Goal: Communication & Community: Answer question/provide support

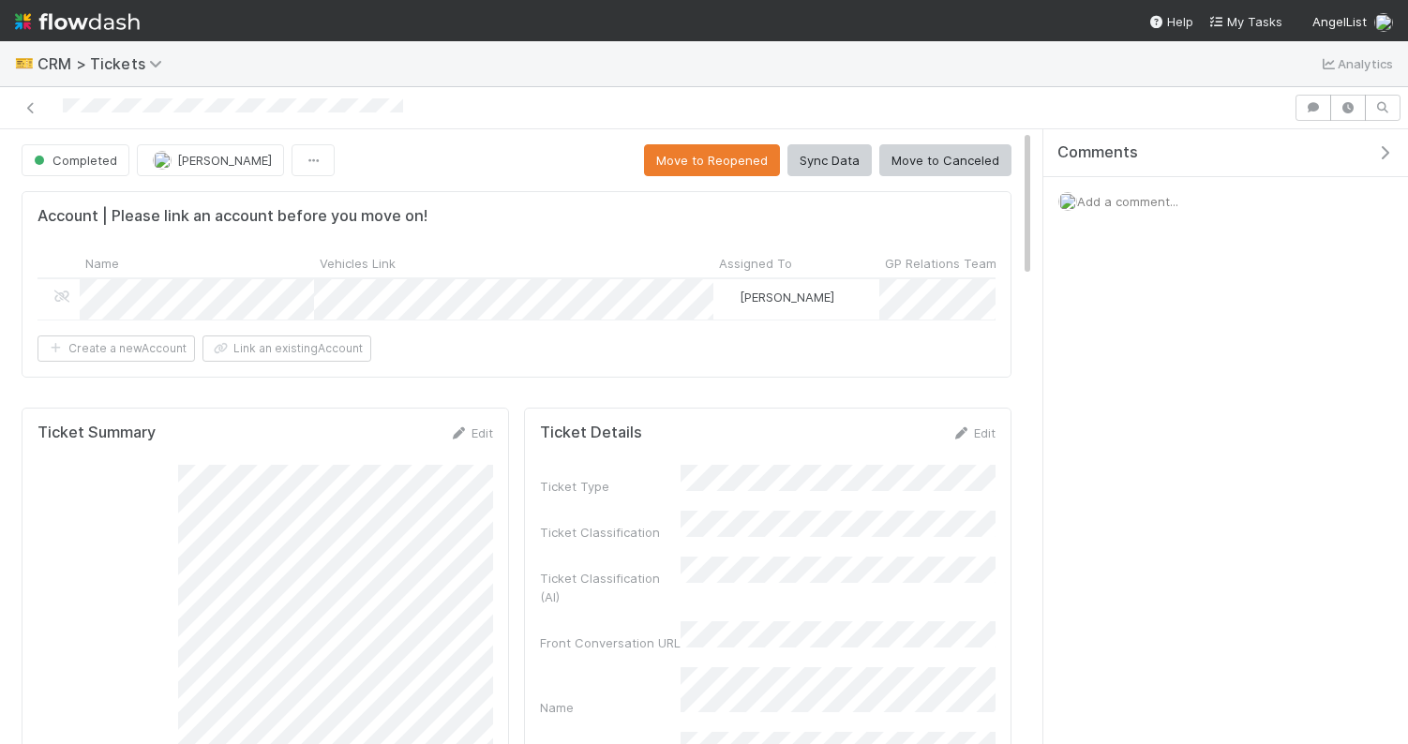
click at [1127, 198] on span "Add a comment..." at bounding box center [1127, 201] width 101 height 15
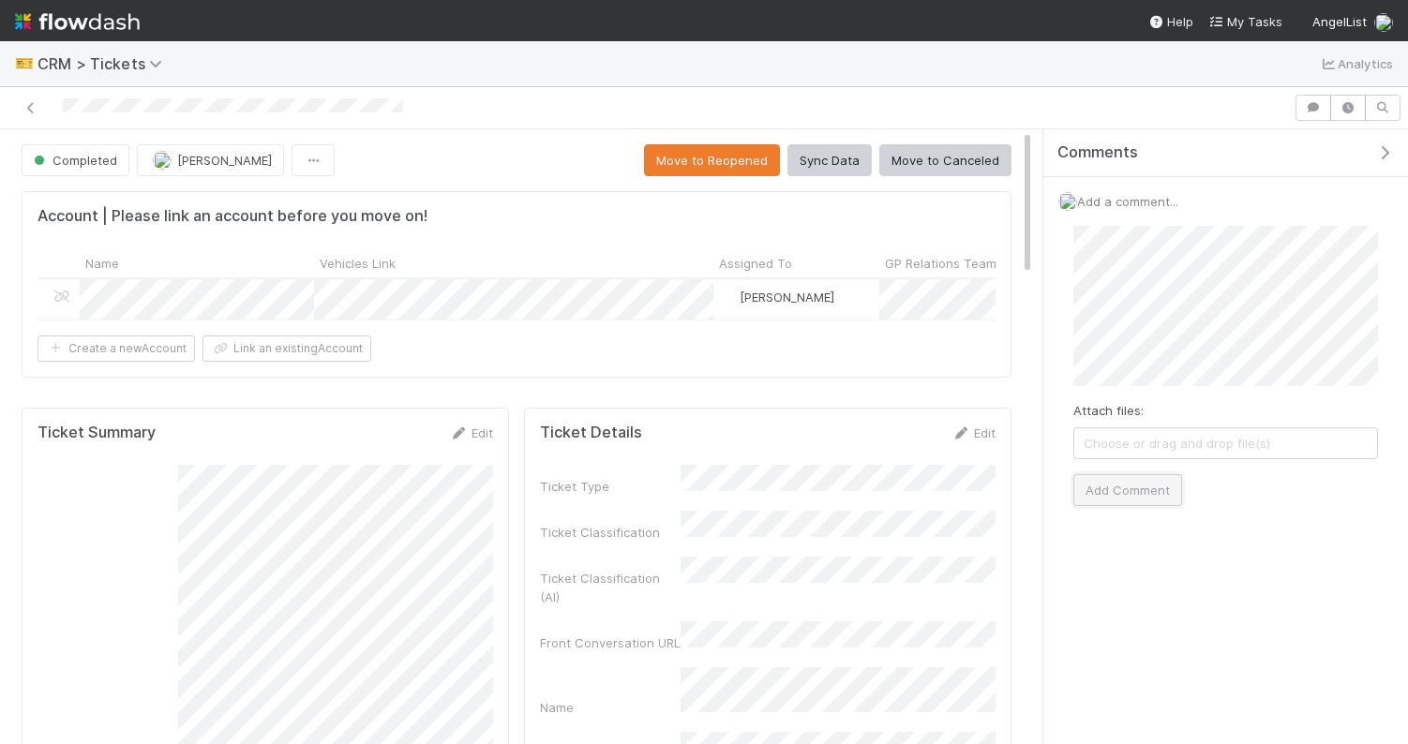
click at [1139, 494] on button "Add Comment" at bounding box center [1127, 490] width 109 height 32
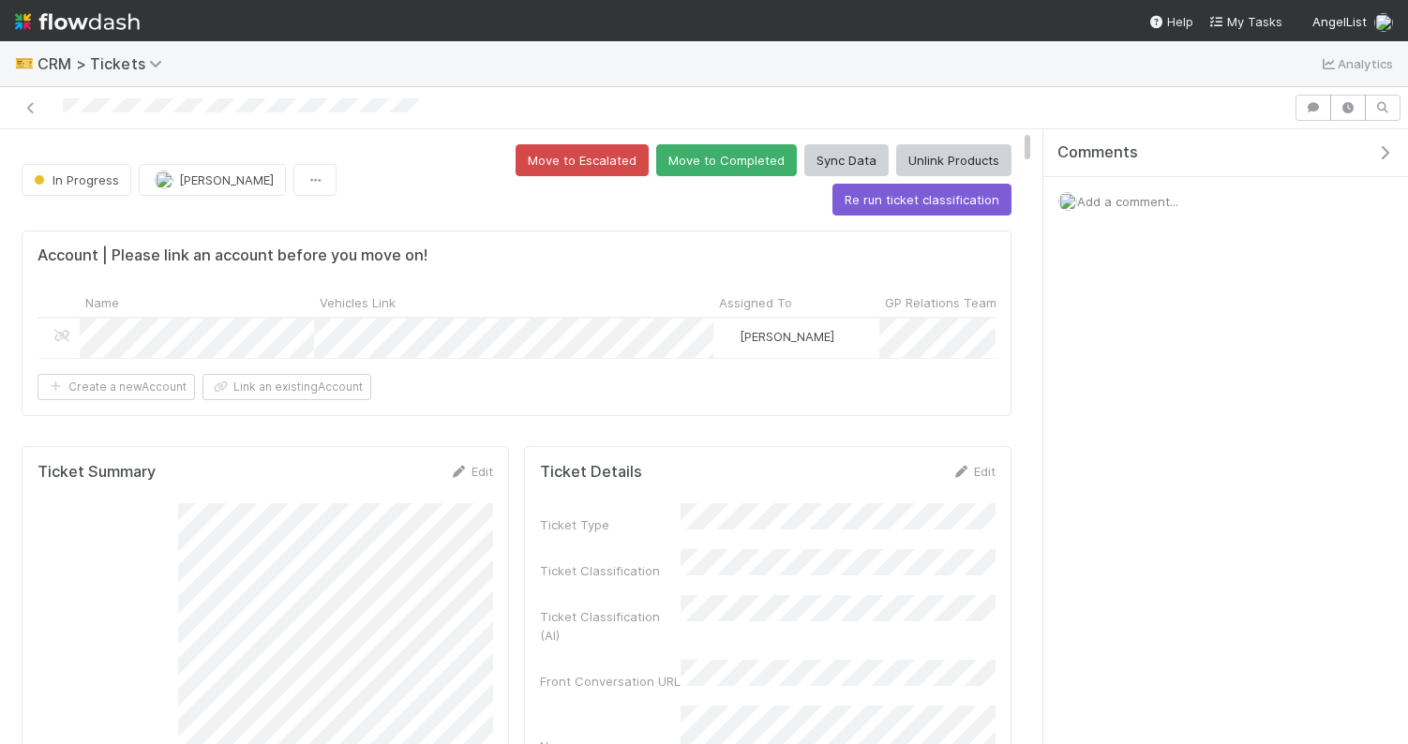
click at [1117, 201] on span "Add a comment..." at bounding box center [1127, 201] width 101 height 15
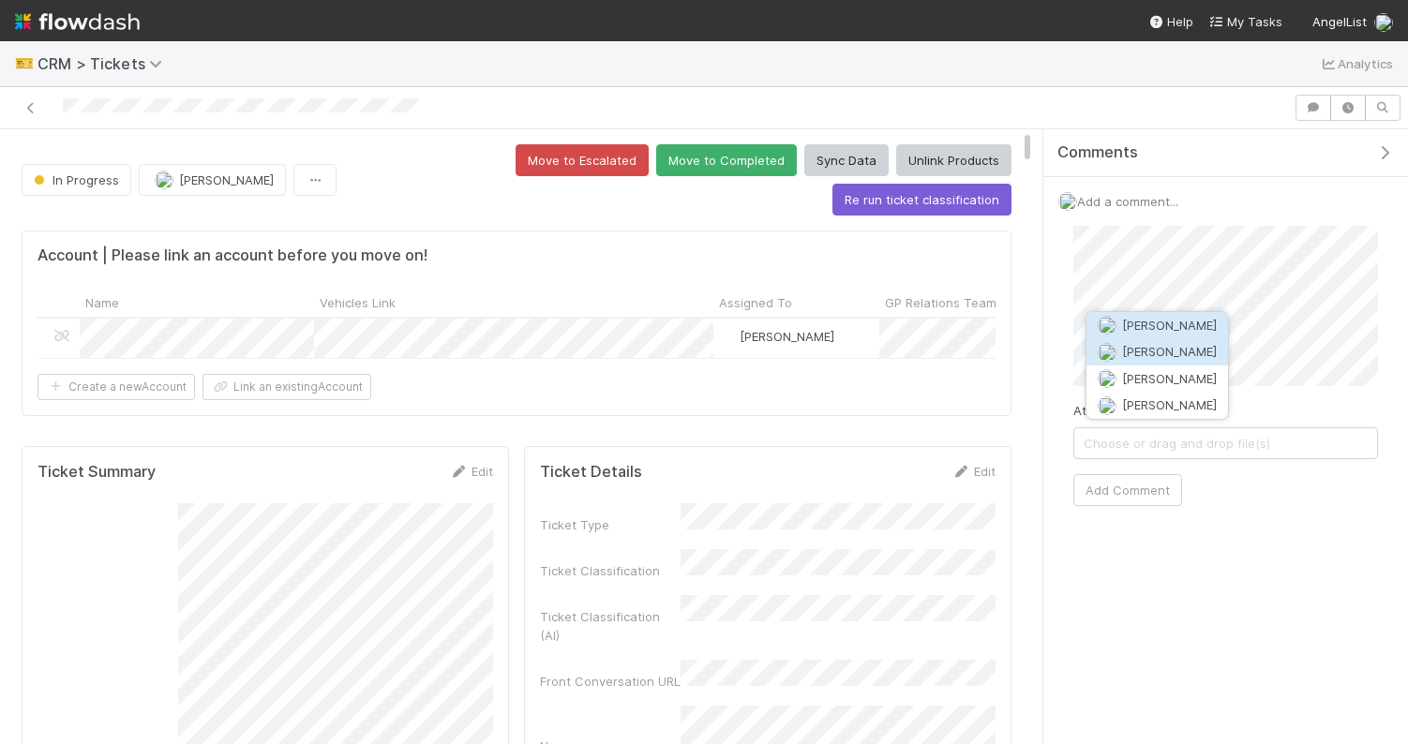
click at [1167, 356] on span "Catherine Nguyen" at bounding box center [1169, 351] width 95 height 15
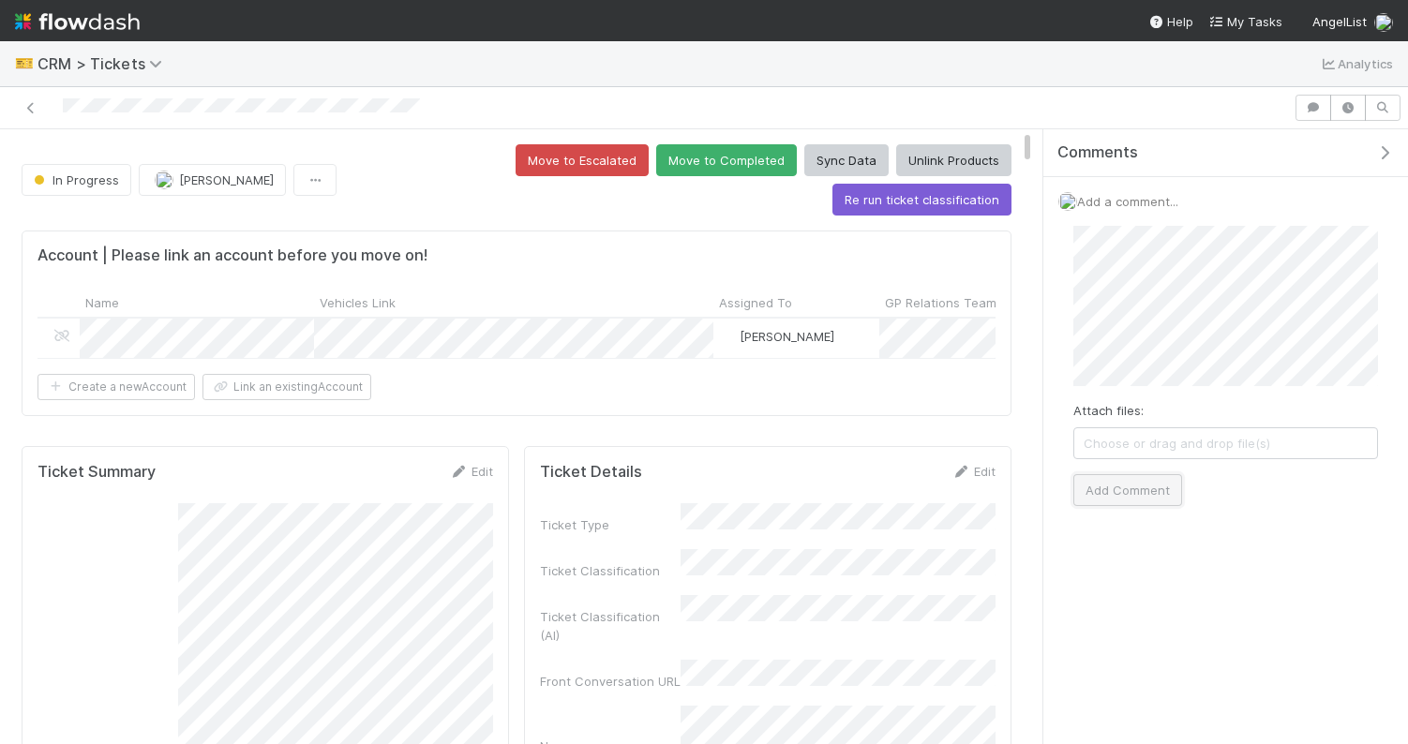
click at [1124, 497] on button "Add Comment" at bounding box center [1127, 490] width 109 height 32
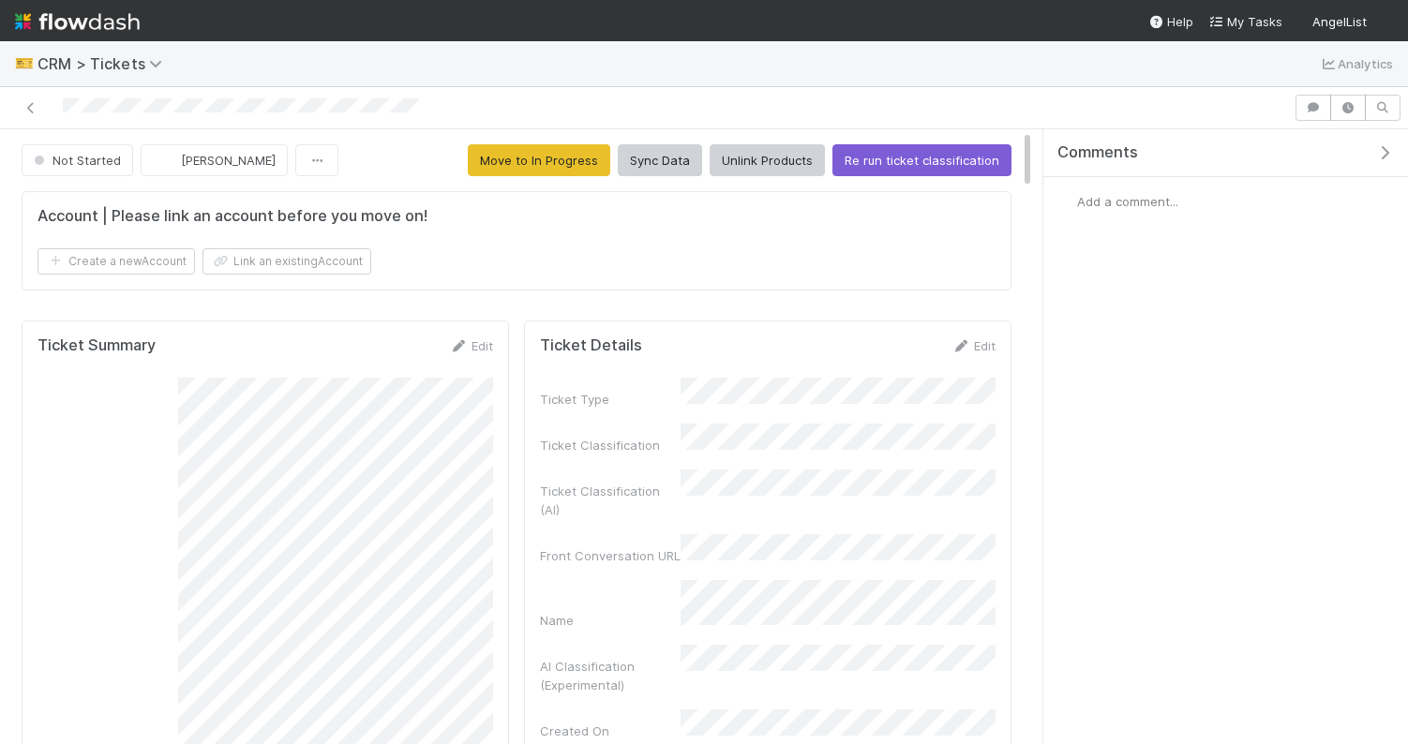
click at [1109, 200] on span "Add a comment..." at bounding box center [1127, 201] width 101 height 15
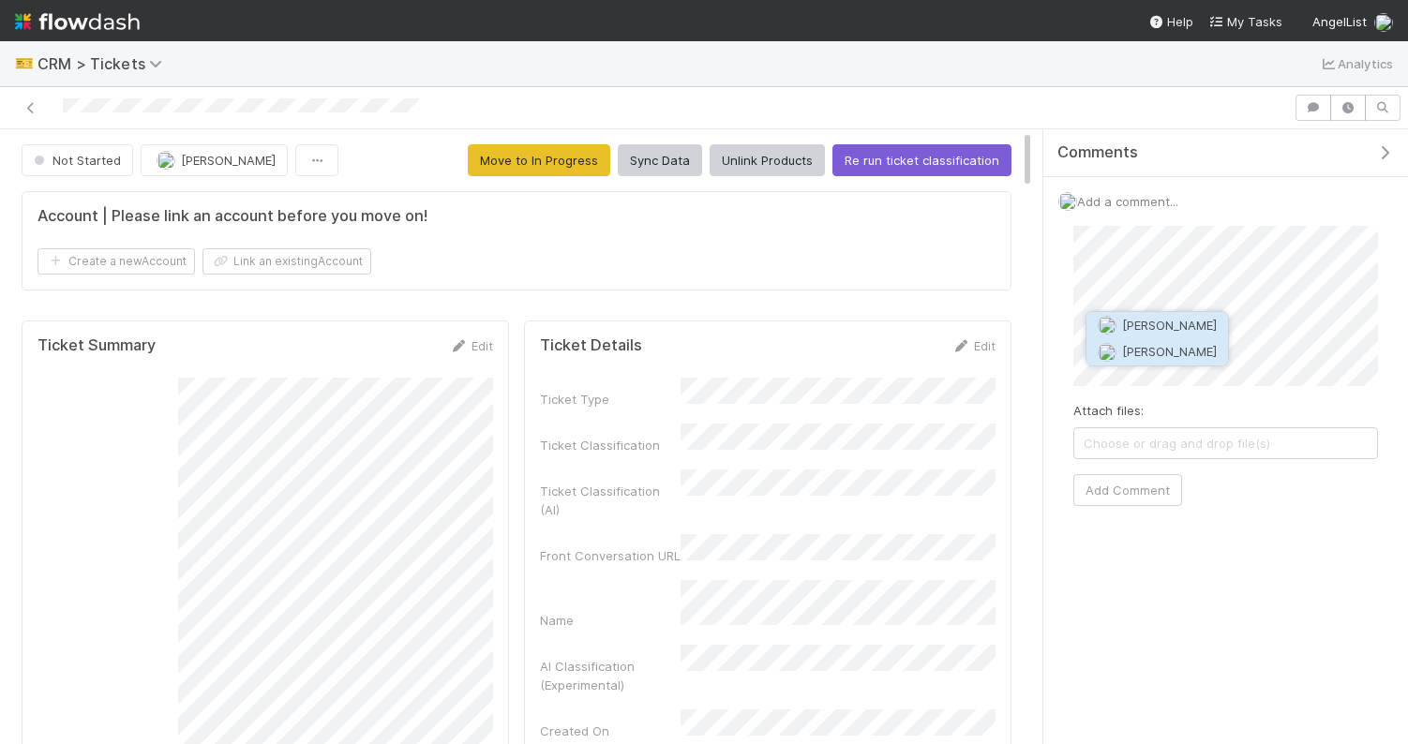
click at [1196, 354] on span "[PERSON_NAME]" at bounding box center [1169, 351] width 95 height 15
click at [1166, 493] on button "Add Comment" at bounding box center [1127, 490] width 109 height 32
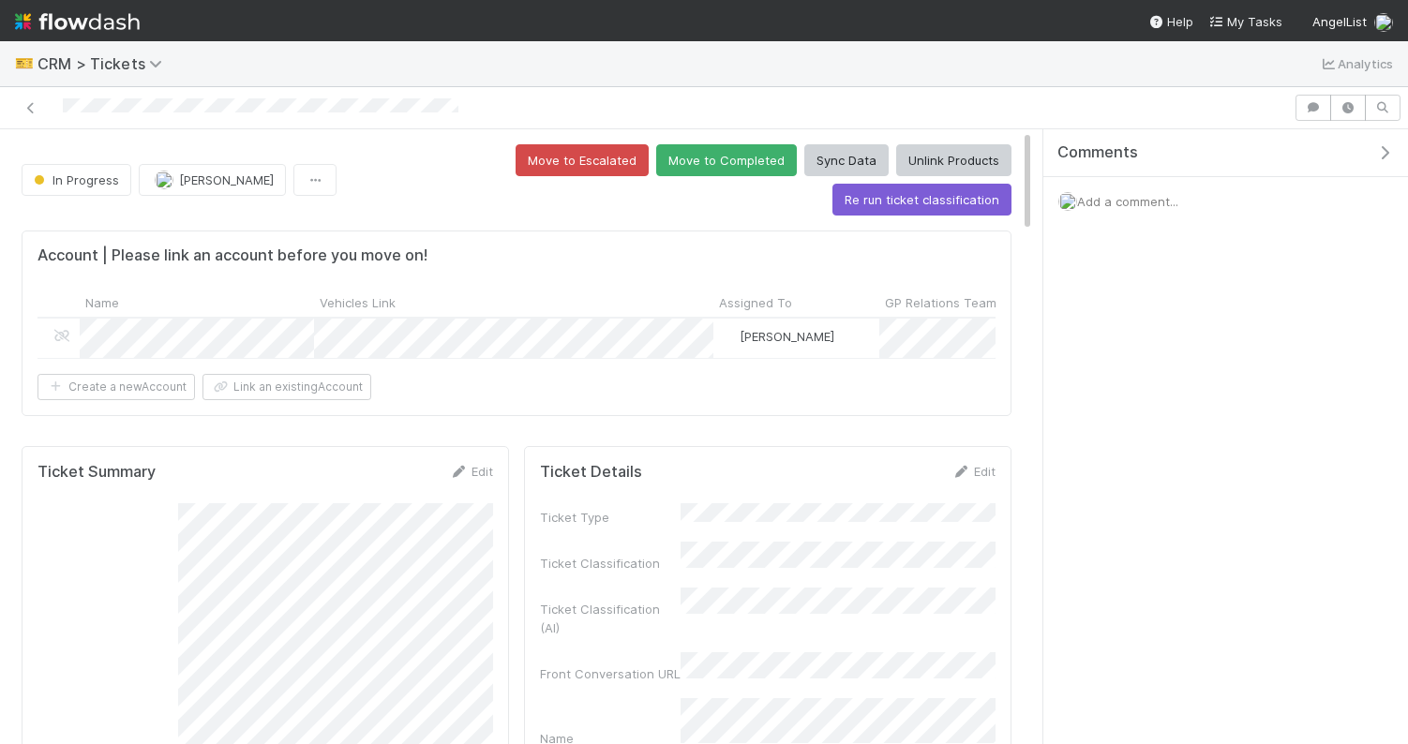
click at [1093, 212] on div "Add a comment..." at bounding box center [1225, 201] width 365 height 49
click at [1093, 210] on div "Add a comment..." at bounding box center [1225, 201] width 365 height 49
click at [1105, 201] on span "Add a comment..." at bounding box center [1127, 201] width 101 height 15
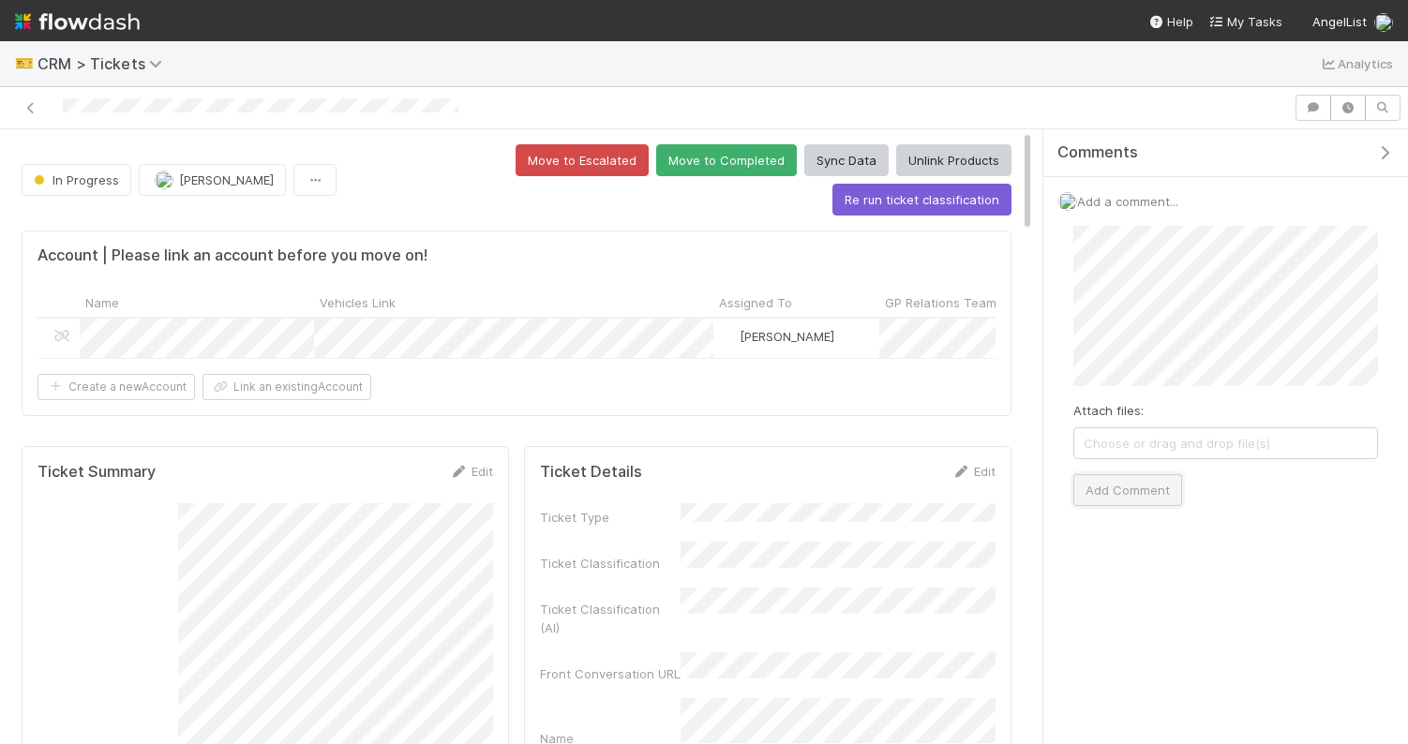
click at [1105, 502] on button "Add Comment" at bounding box center [1127, 490] width 109 height 32
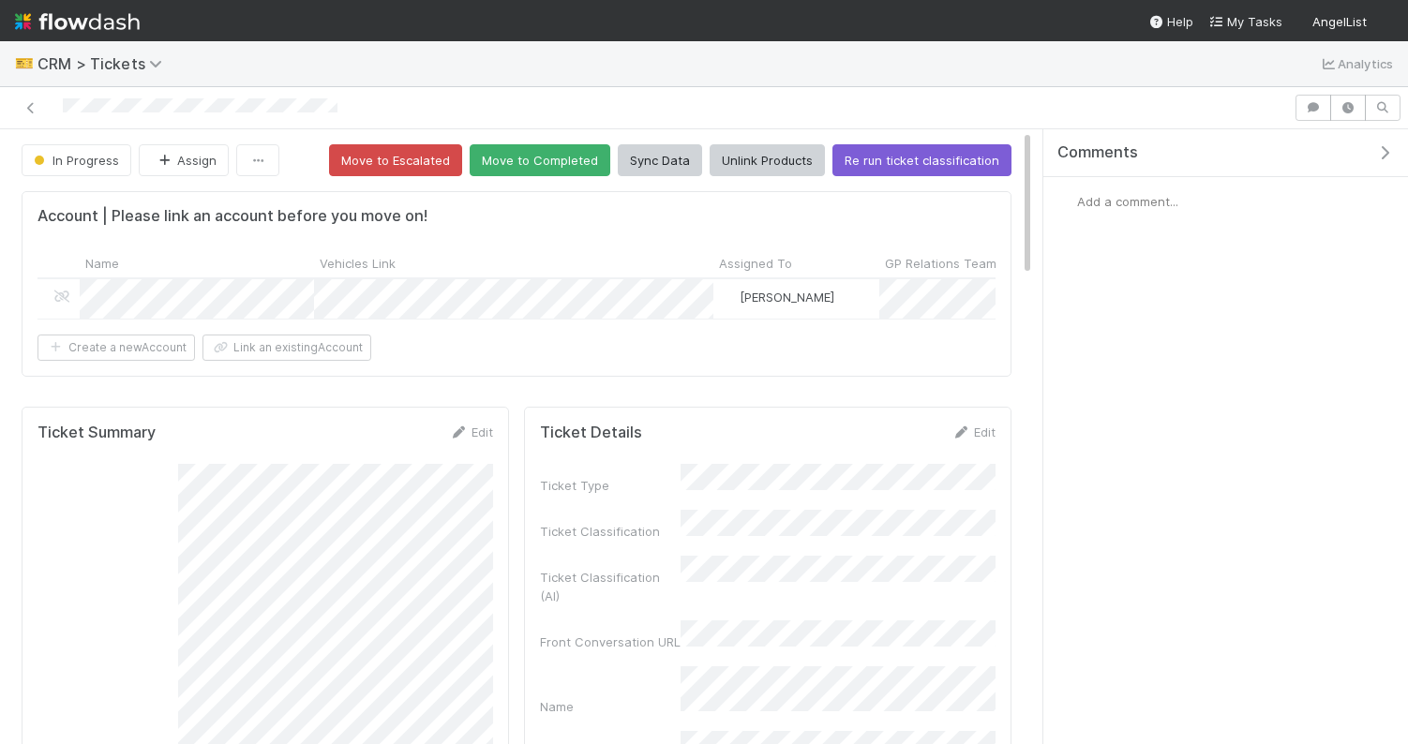
click at [1112, 197] on span "Add a comment..." at bounding box center [1127, 201] width 101 height 15
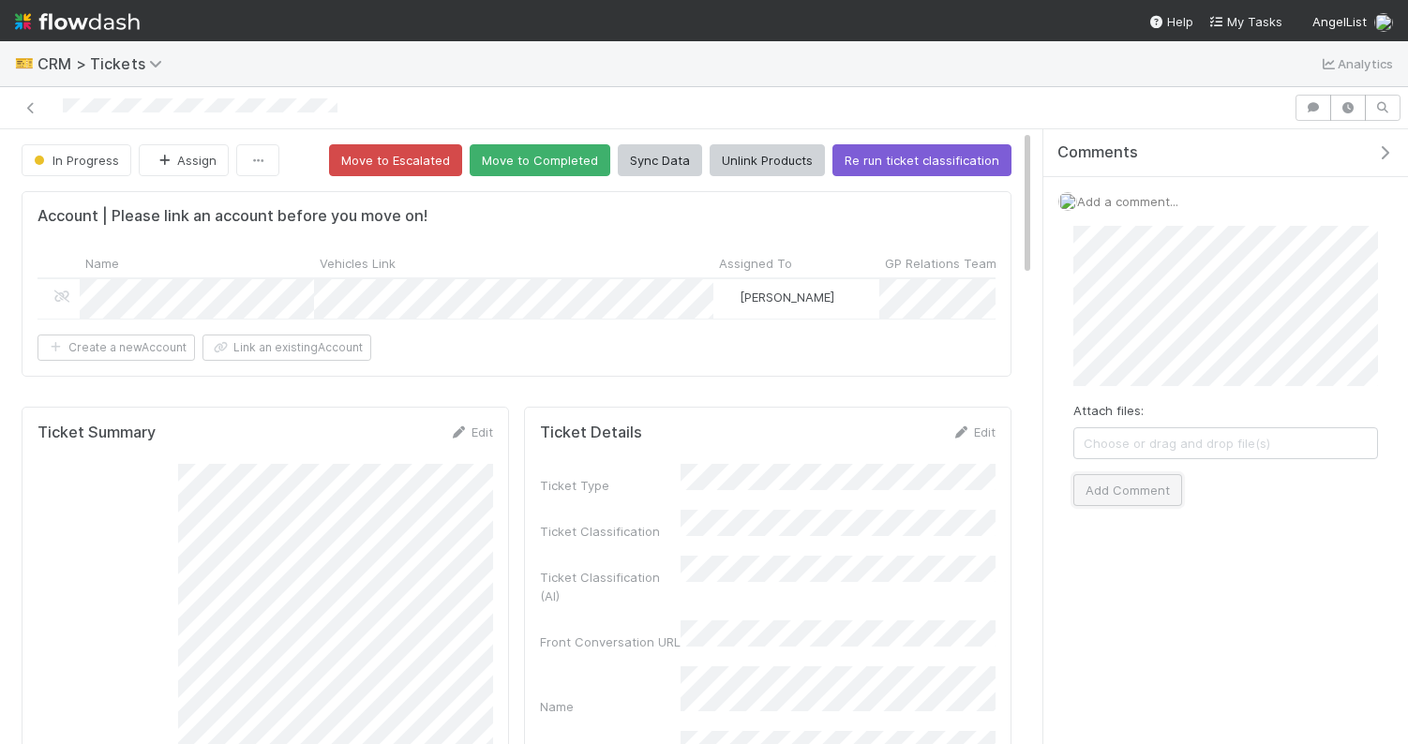
click at [1125, 484] on button "Add Comment" at bounding box center [1127, 490] width 109 height 32
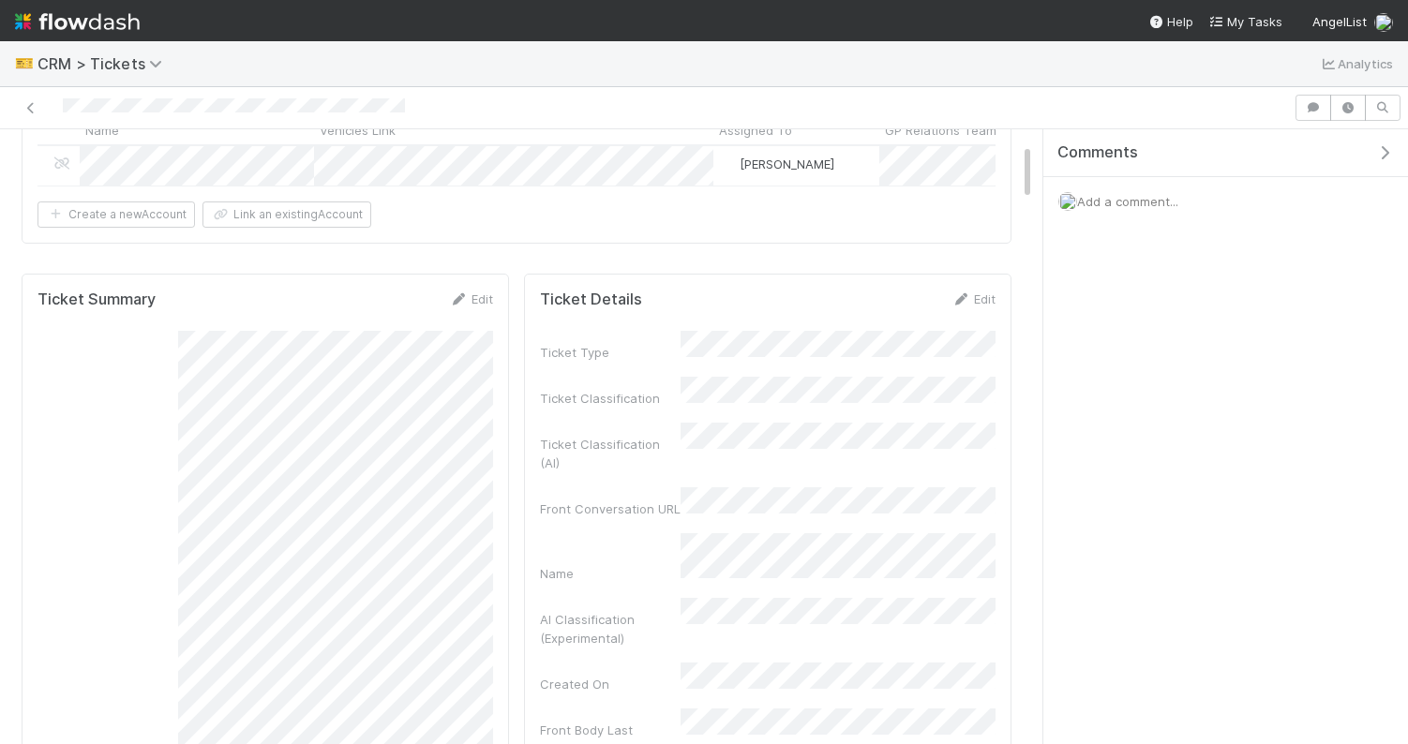
scroll to position [186, 0]
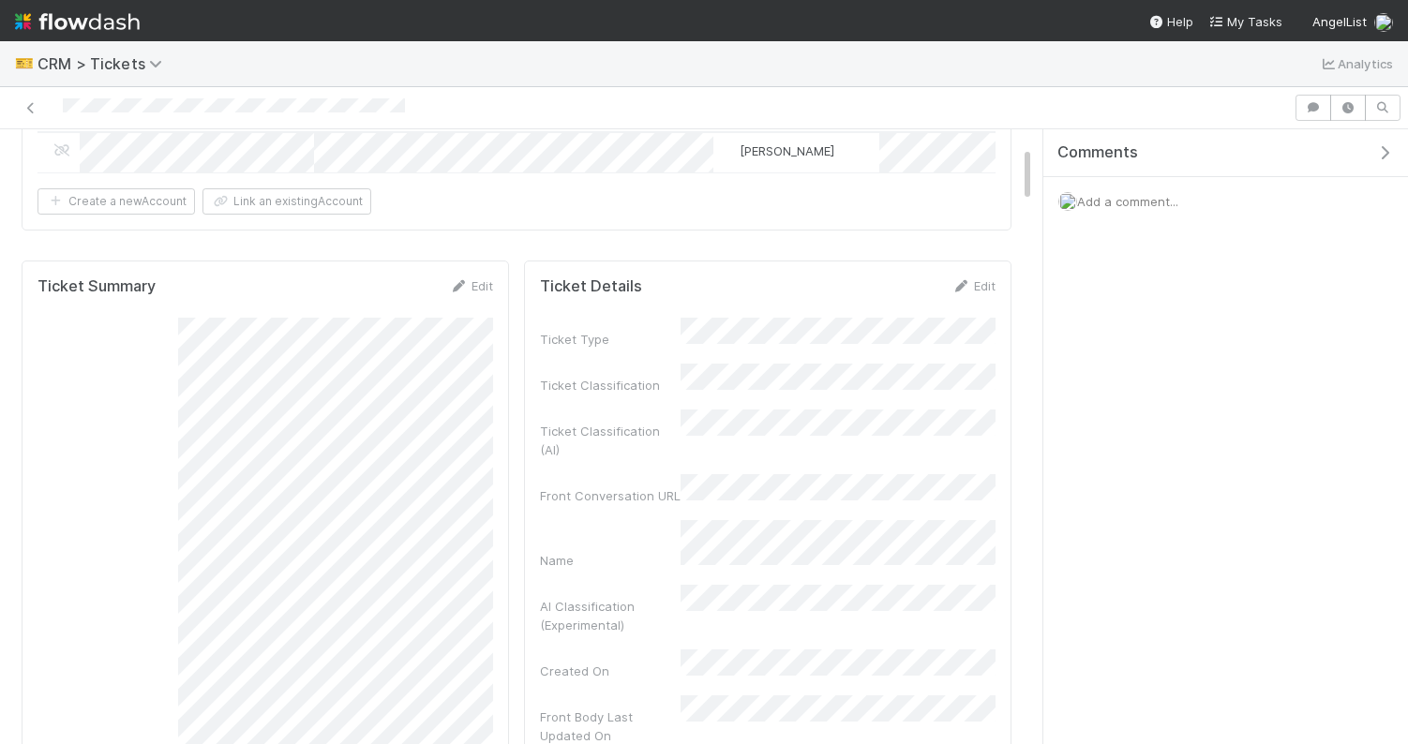
click at [1123, 203] on span "Add a comment..." at bounding box center [1127, 201] width 101 height 15
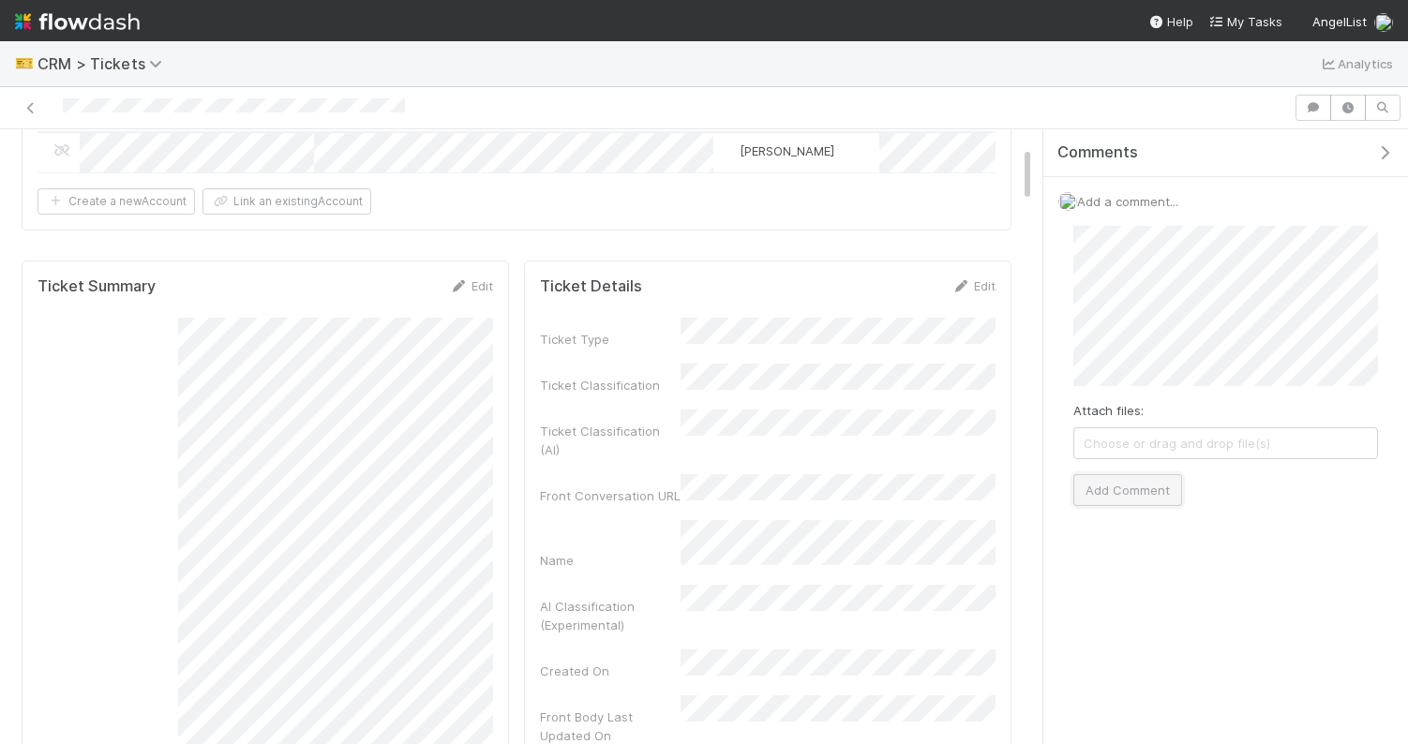
click at [1113, 491] on button "Add Comment" at bounding box center [1127, 490] width 109 height 32
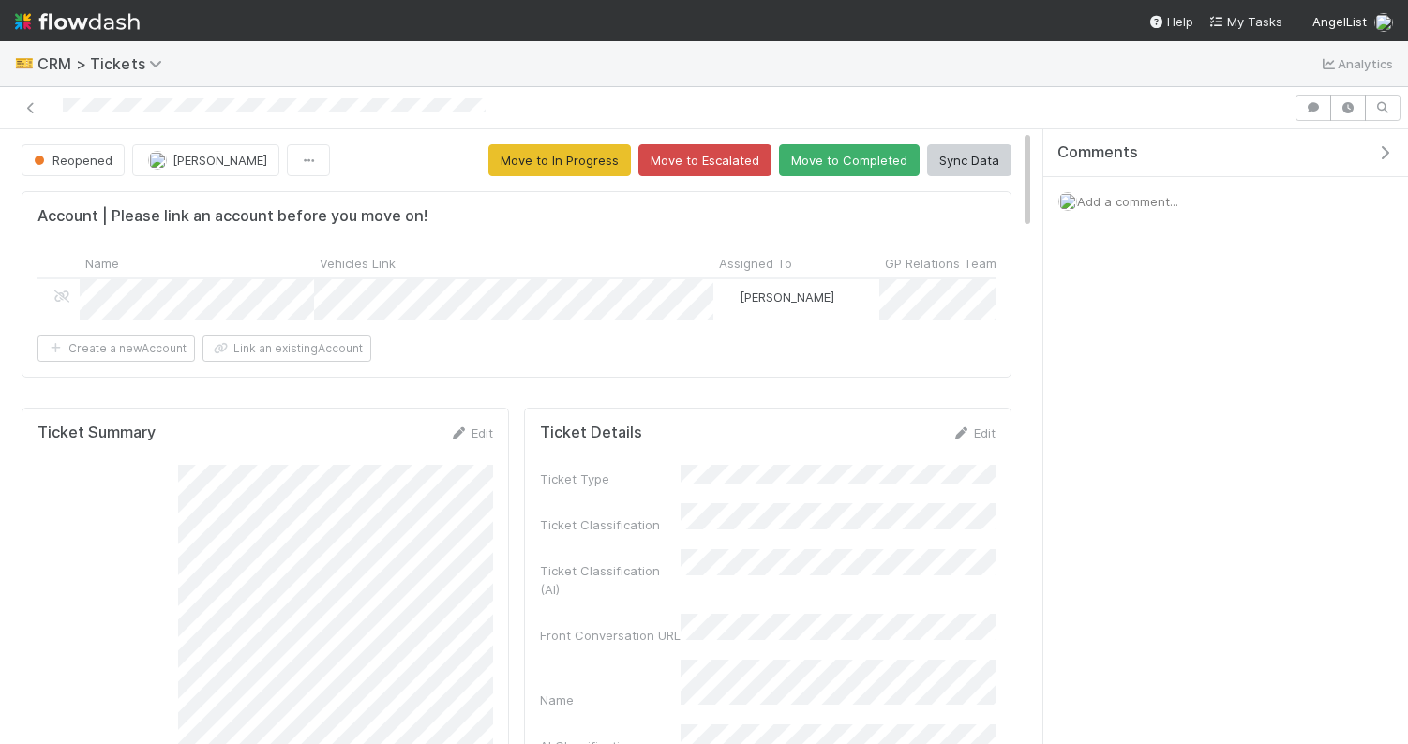
click at [1101, 206] on span "Add a comment..." at bounding box center [1127, 201] width 101 height 15
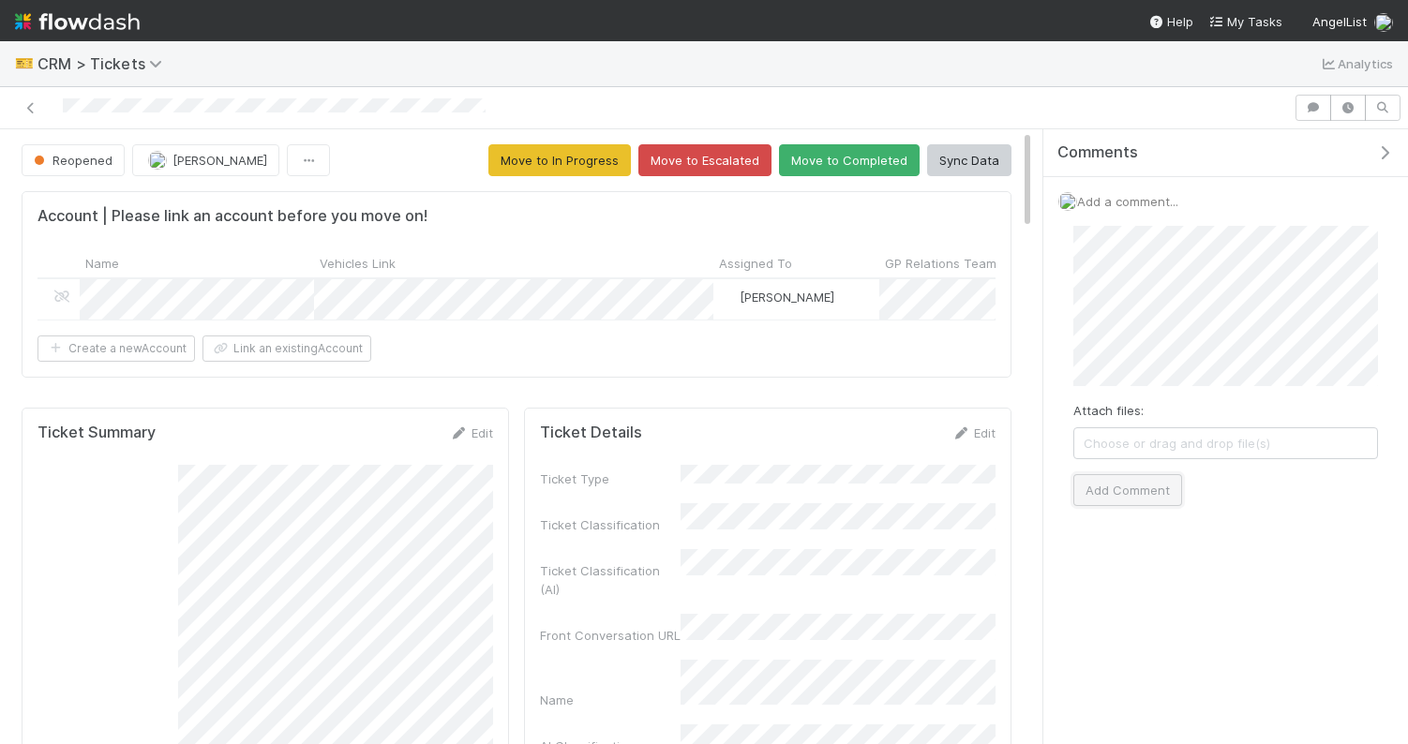
click at [1148, 484] on button "Add Comment" at bounding box center [1127, 490] width 109 height 32
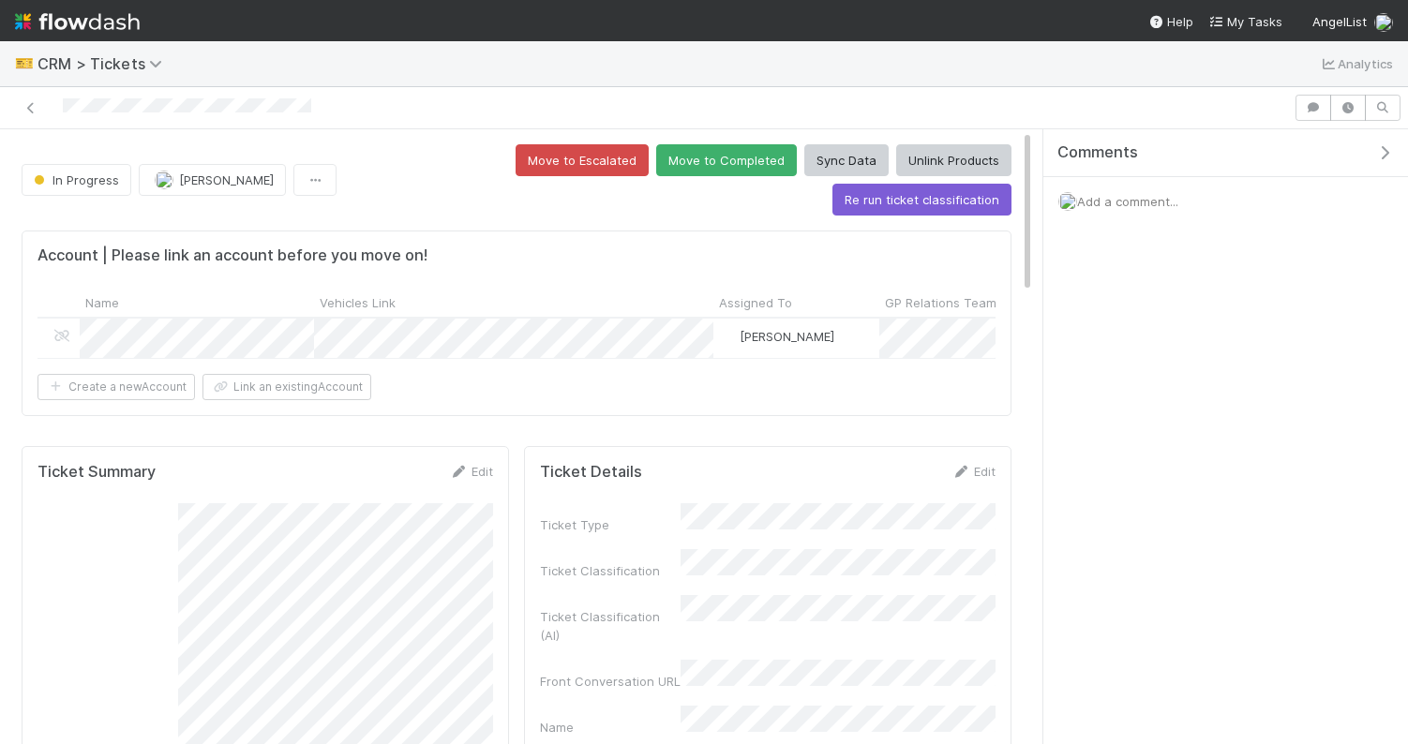
click at [1125, 194] on span "Add a comment..." at bounding box center [1127, 201] width 101 height 15
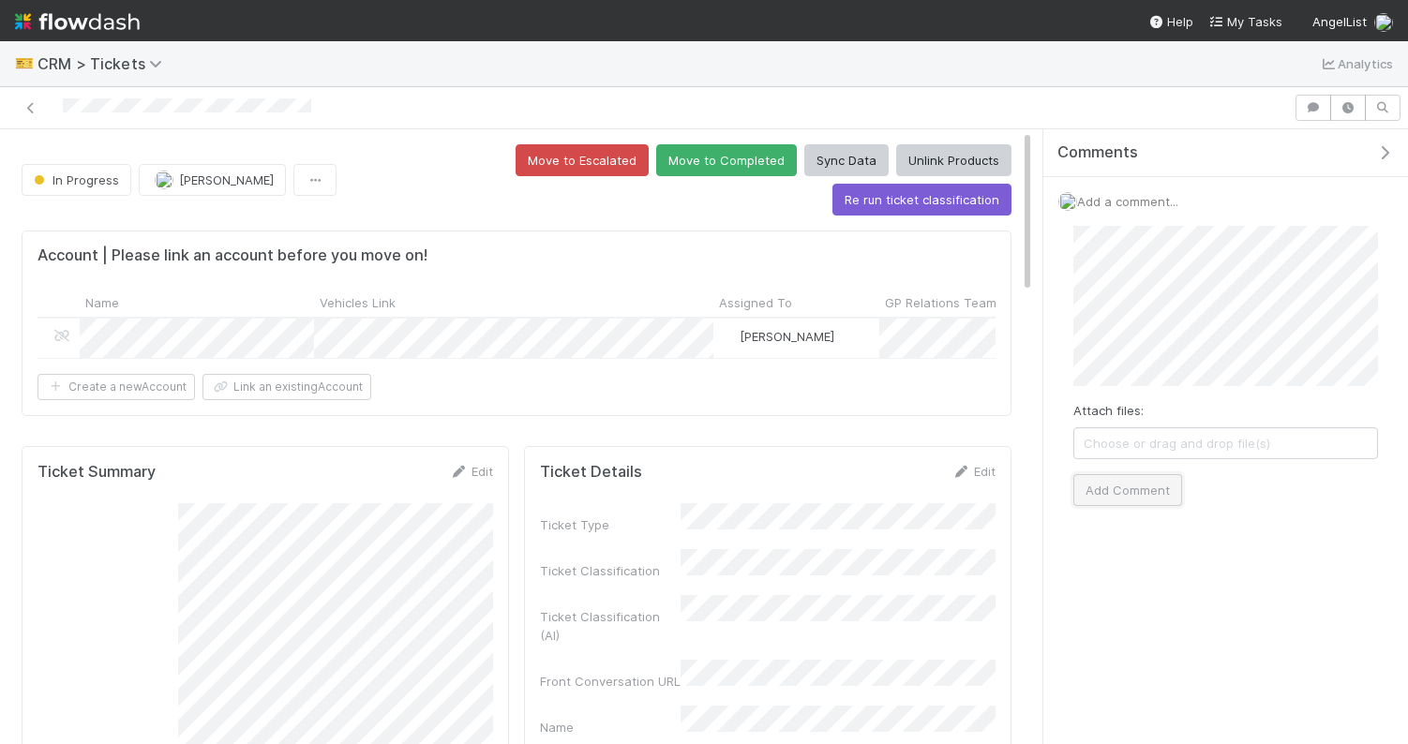
click at [1125, 491] on button "Add Comment" at bounding box center [1127, 490] width 109 height 32
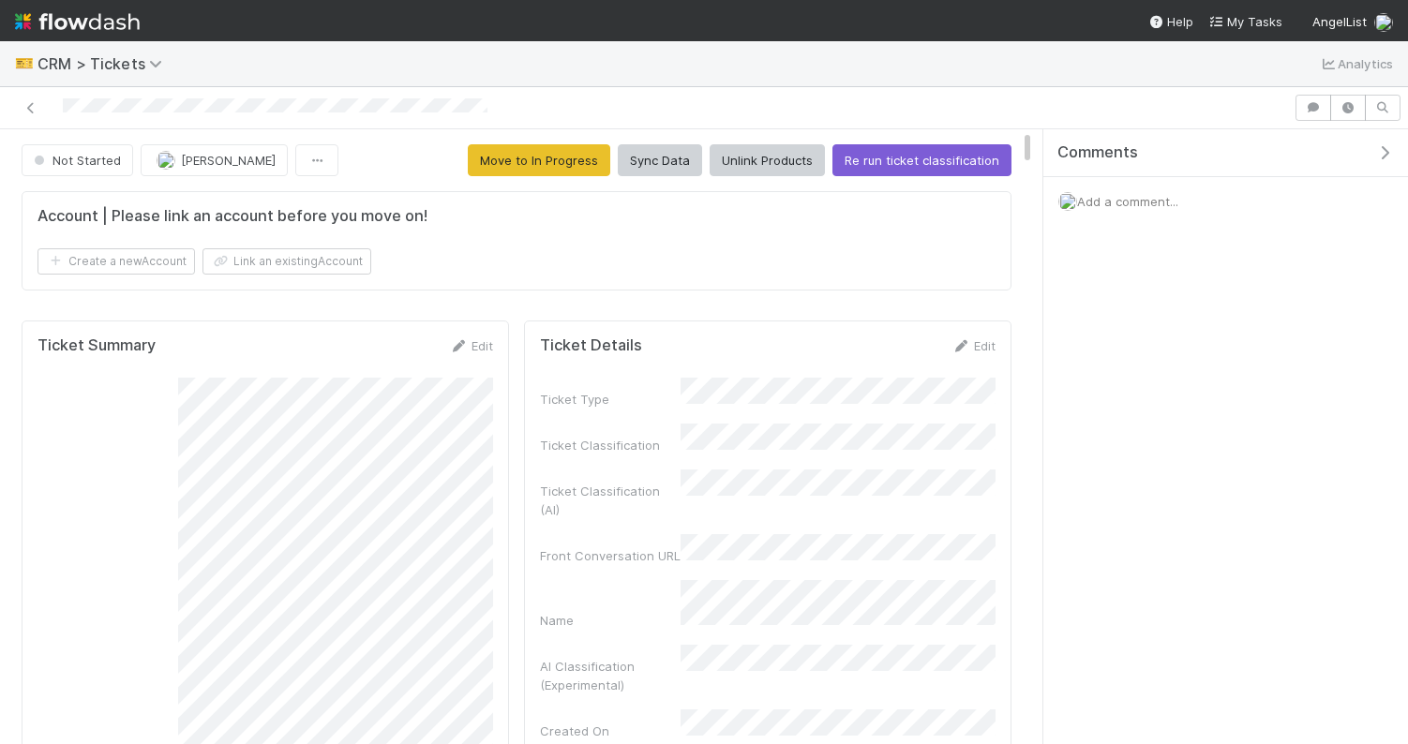
click at [1126, 197] on span "Add a comment..." at bounding box center [1127, 201] width 101 height 15
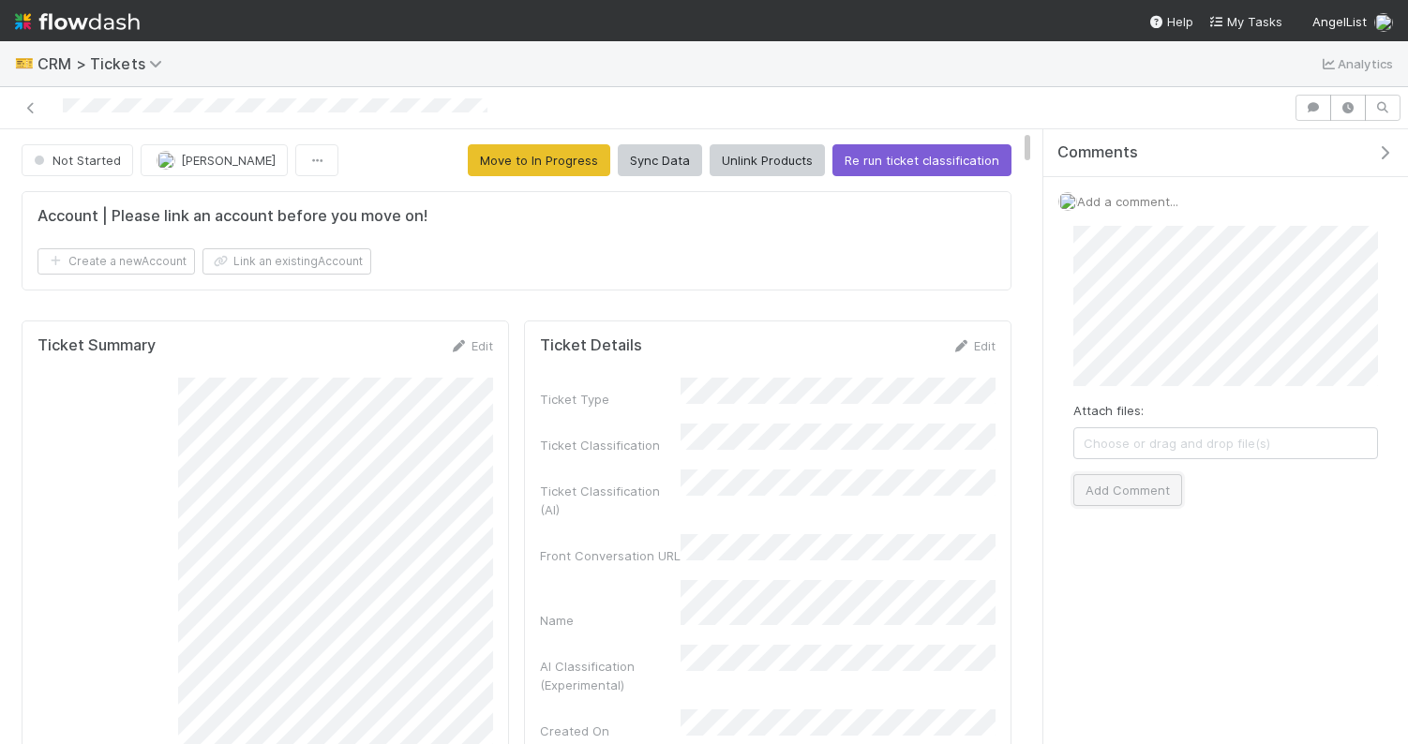
click at [1138, 488] on button "Add Comment" at bounding box center [1127, 490] width 109 height 32
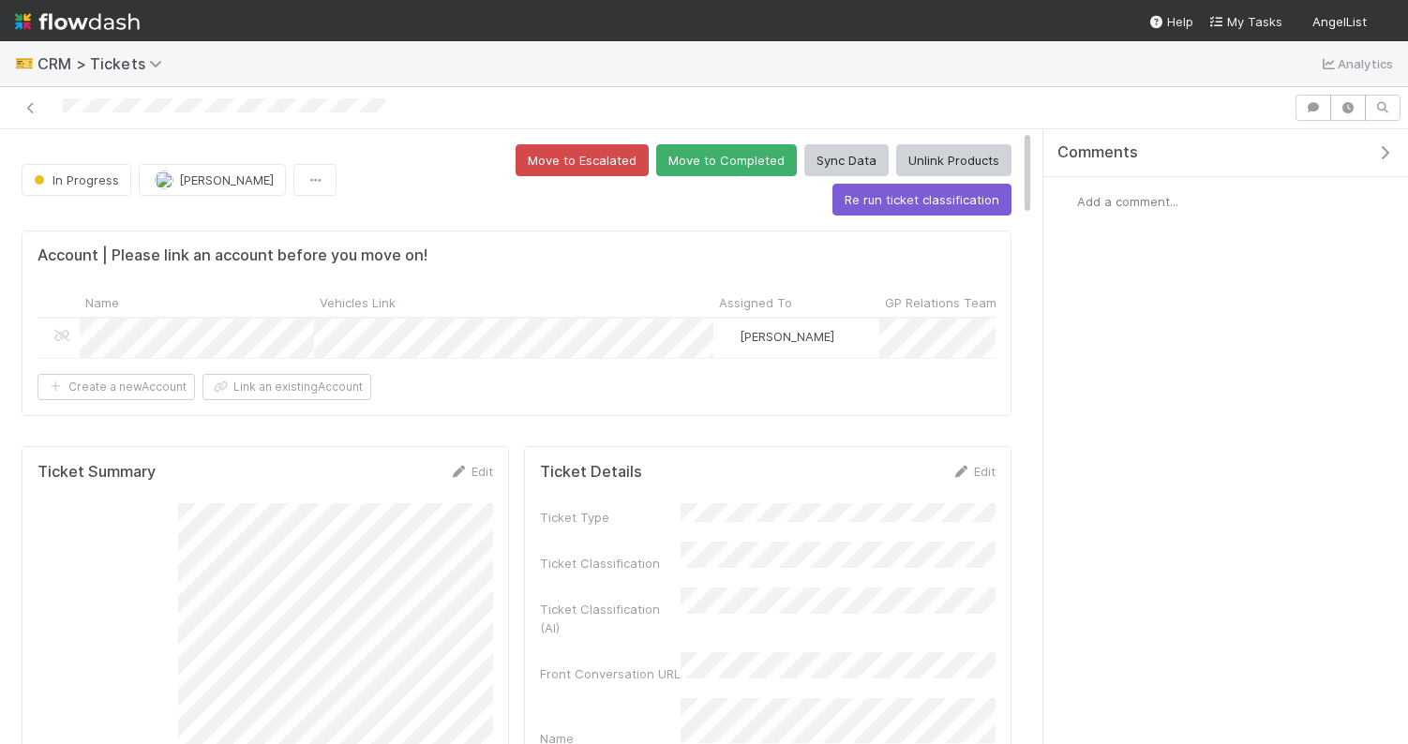
click at [1134, 203] on span "Add a comment..." at bounding box center [1127, 201] width 101 height 15
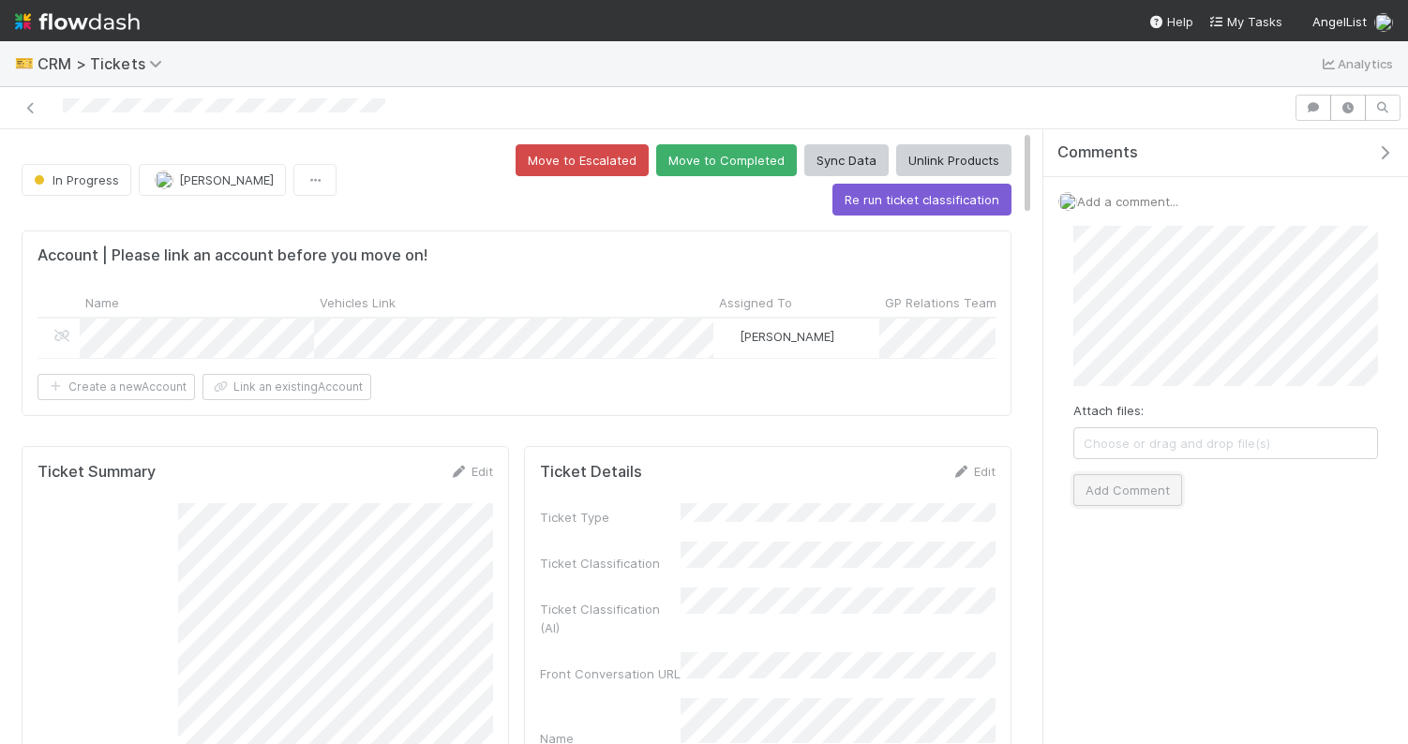
click at [1132, 490] on button "Add Comment" at bounding box center [1127, 490] width 109 height 32
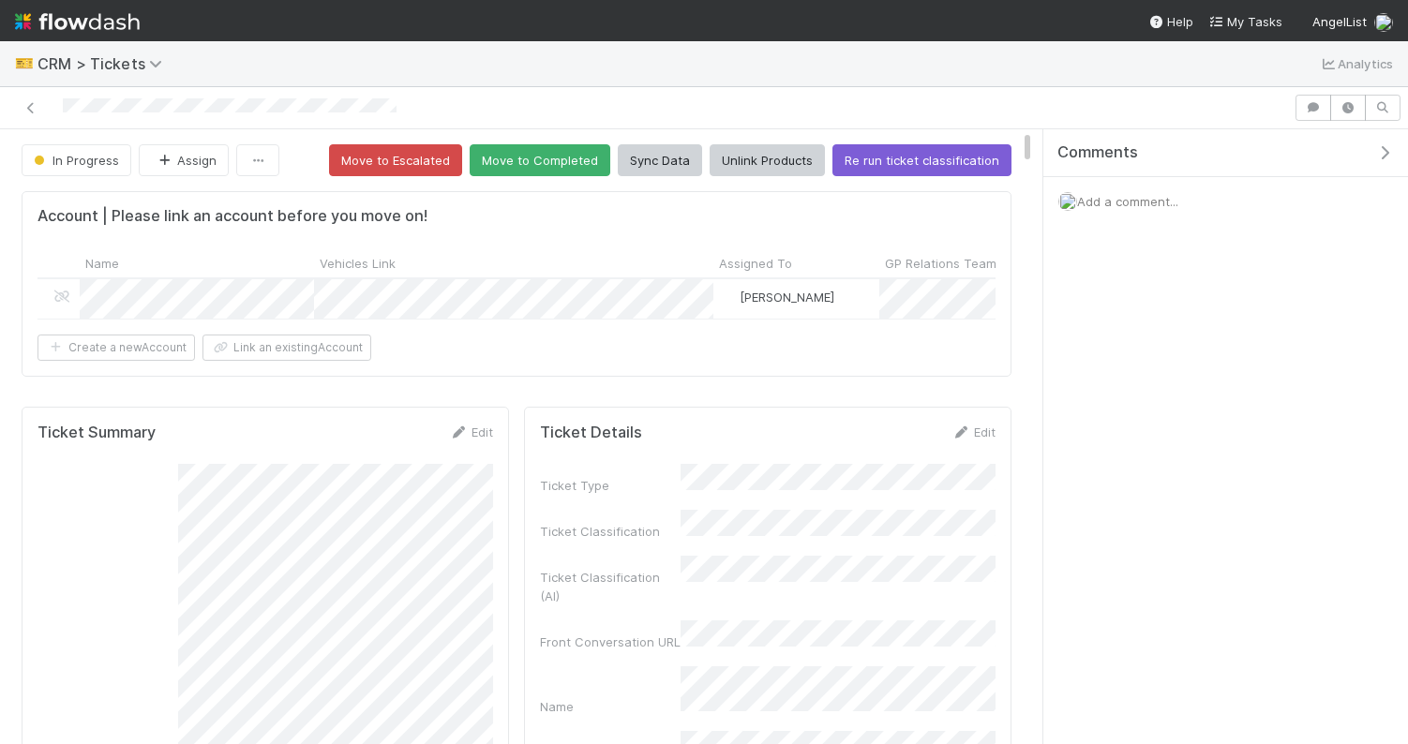
click at [1127, 202] on span "Add a comment..." at bounding box center [1127, 201] width 101 height 15
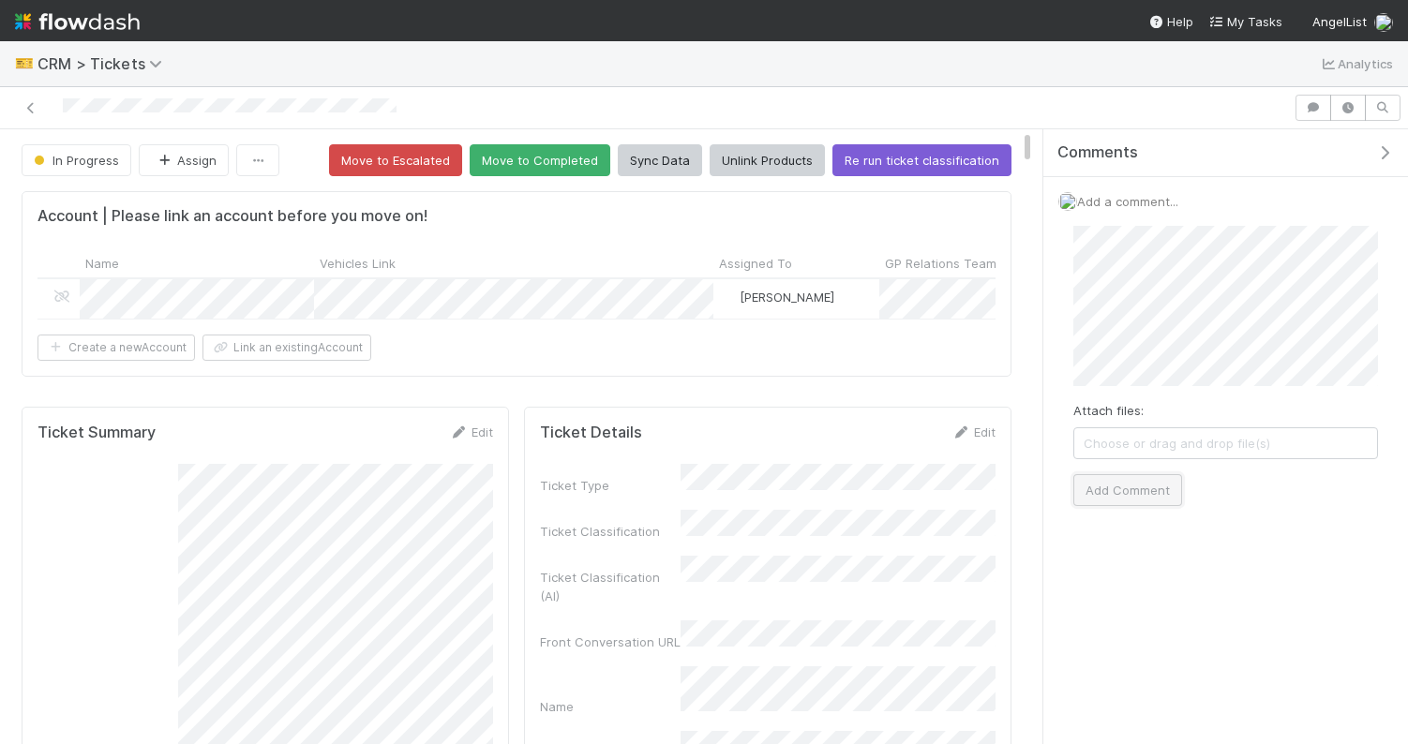
click at [1129, 489] on button "Add Comment" at bounding box center [1127, 490] width 109 height 32
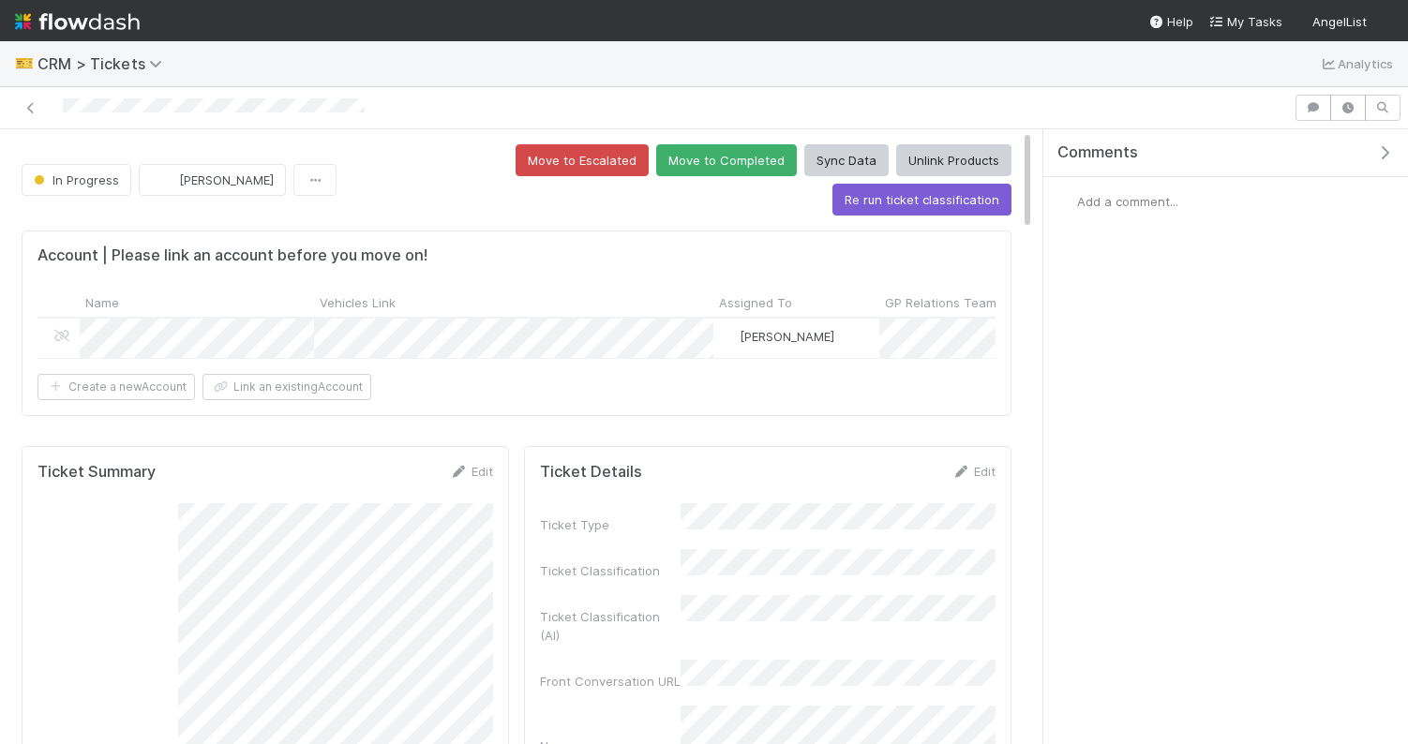
click at [1143, 203] on span "Add a comment..." at bounding box center [1127, 201] width 101 height 15
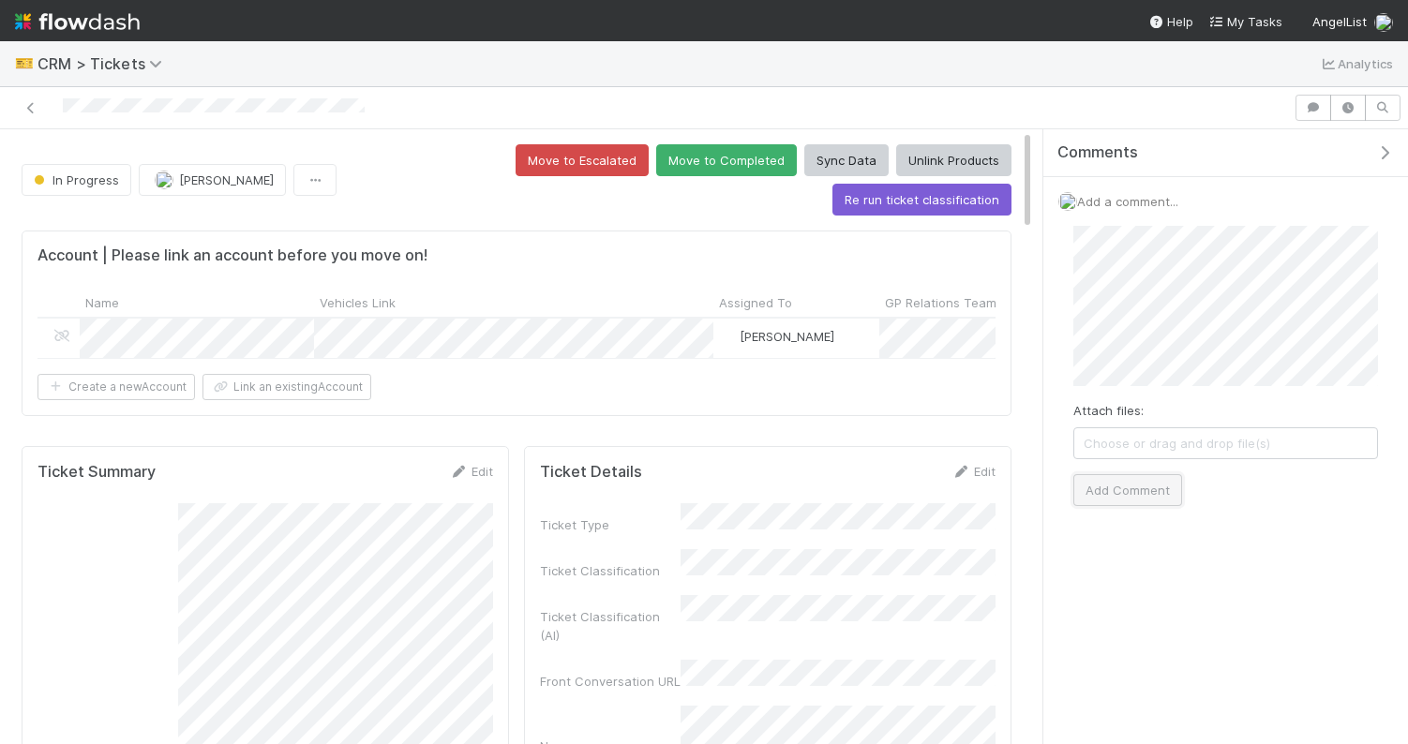
click at [1110, 495] on button "Add Comment" at bounding box center [1127, 490] width 109 height 32
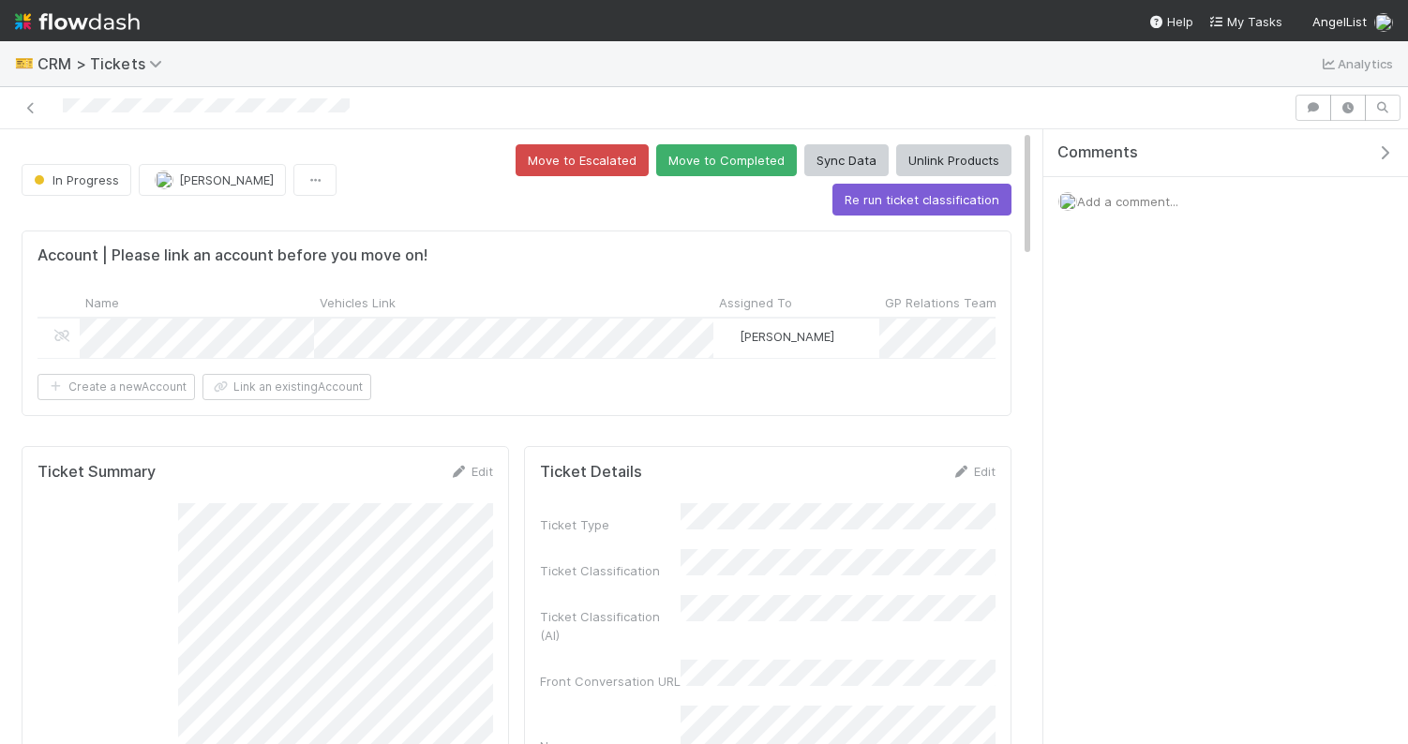
click at [1111, 203] on span "Add a comment..." at bounding box center [1127, 201] width 101 height 15
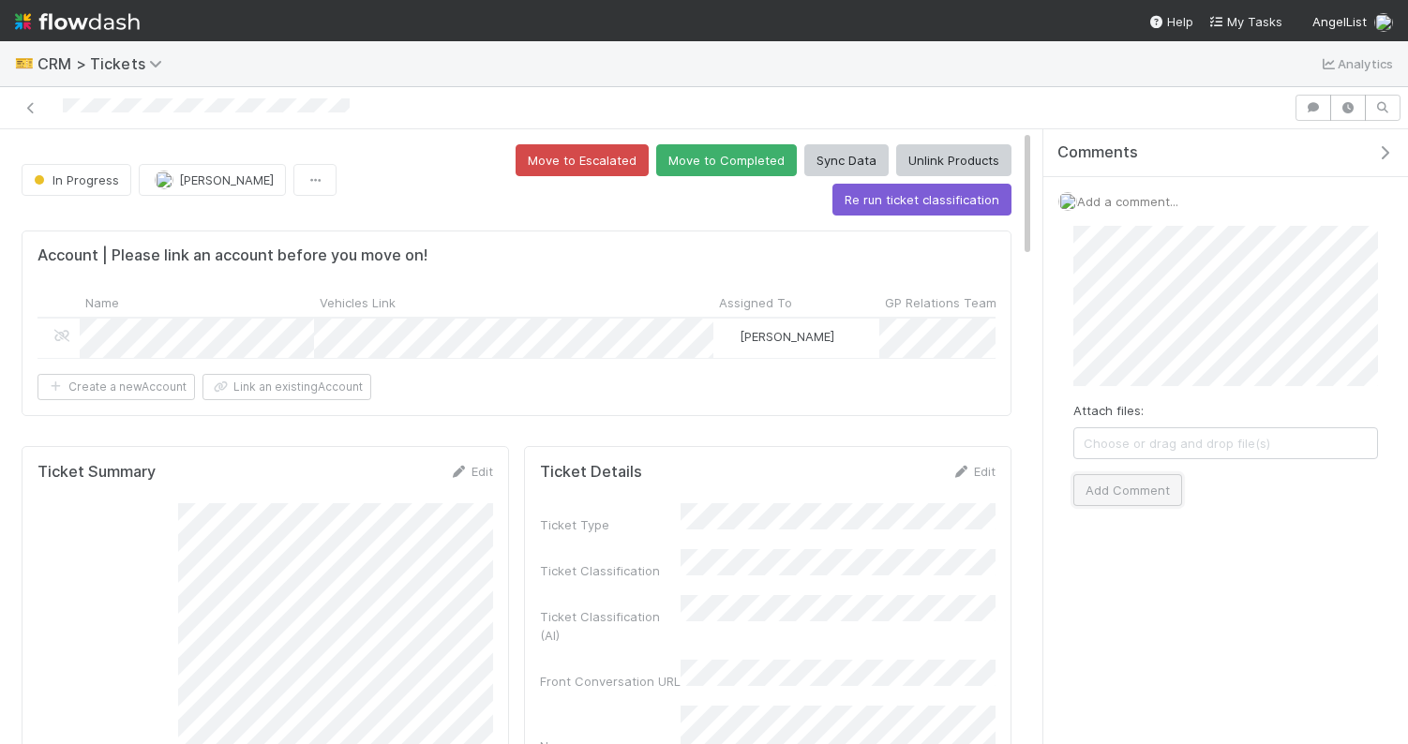
click at [1142, 484] on button "Add Comment" at bounding box center [1127, 490] width 109 height 32
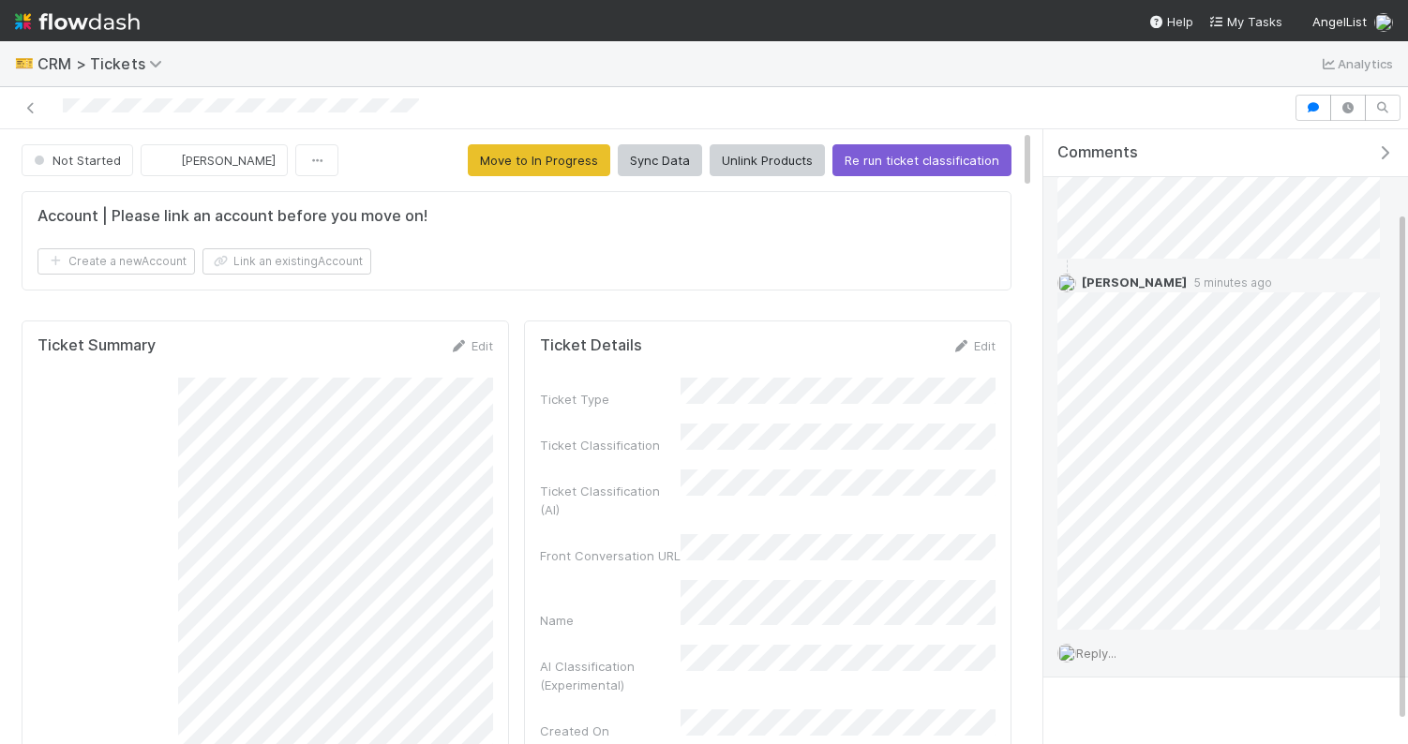
scroll to position [103, 0]
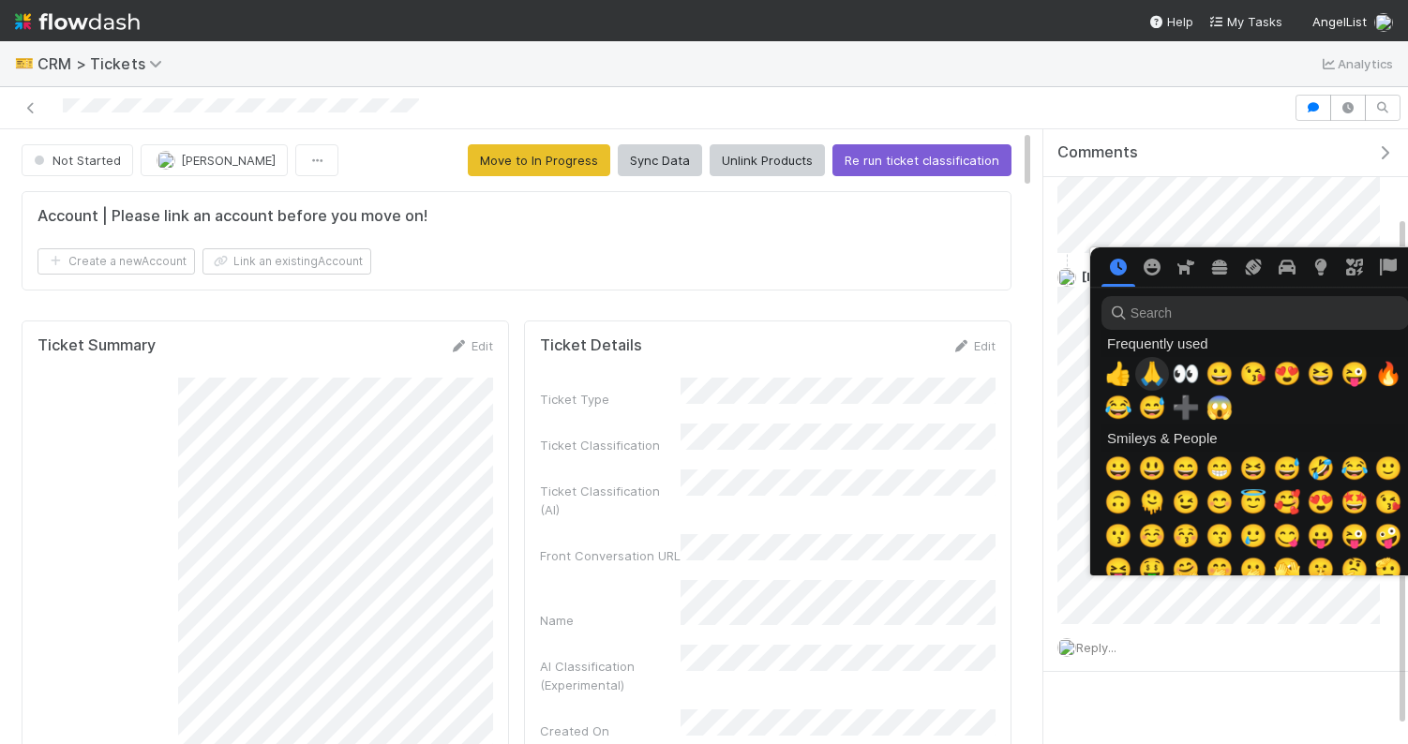
click at [1127, 371] on span "👍" at bounding box center [1118, 374] width 28 height 26
